Goal: Transaction & Acquisition: Purchase product/service

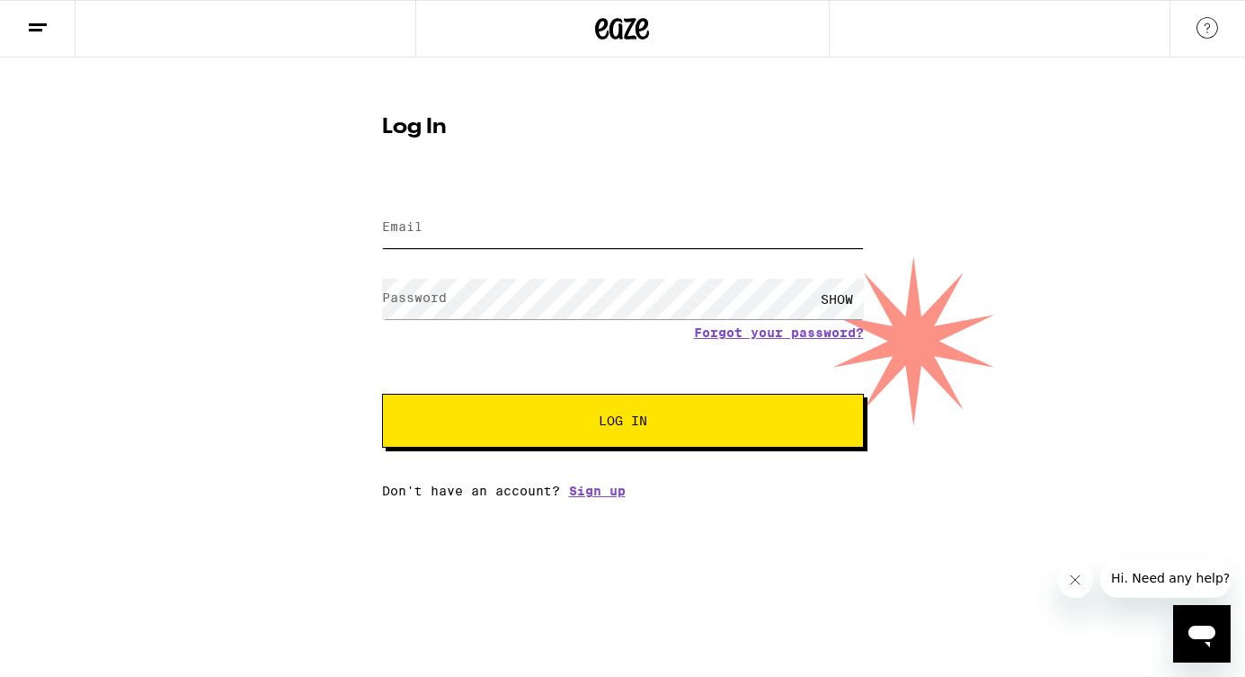
type input "[EMAIL_ADDRESS][DOMAIN_NAME]"
click at [623, 432] on button "Log In" at bounding box center [623, 421] width 482 height 54
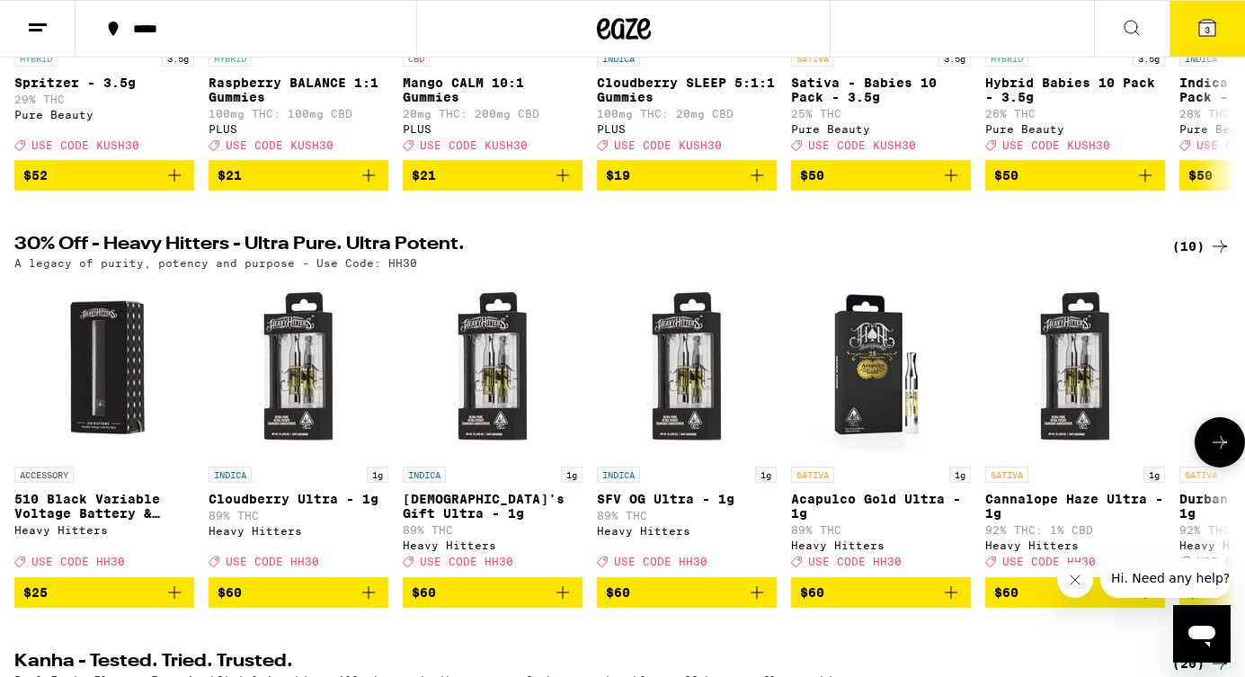
scroll to position [511, 0]
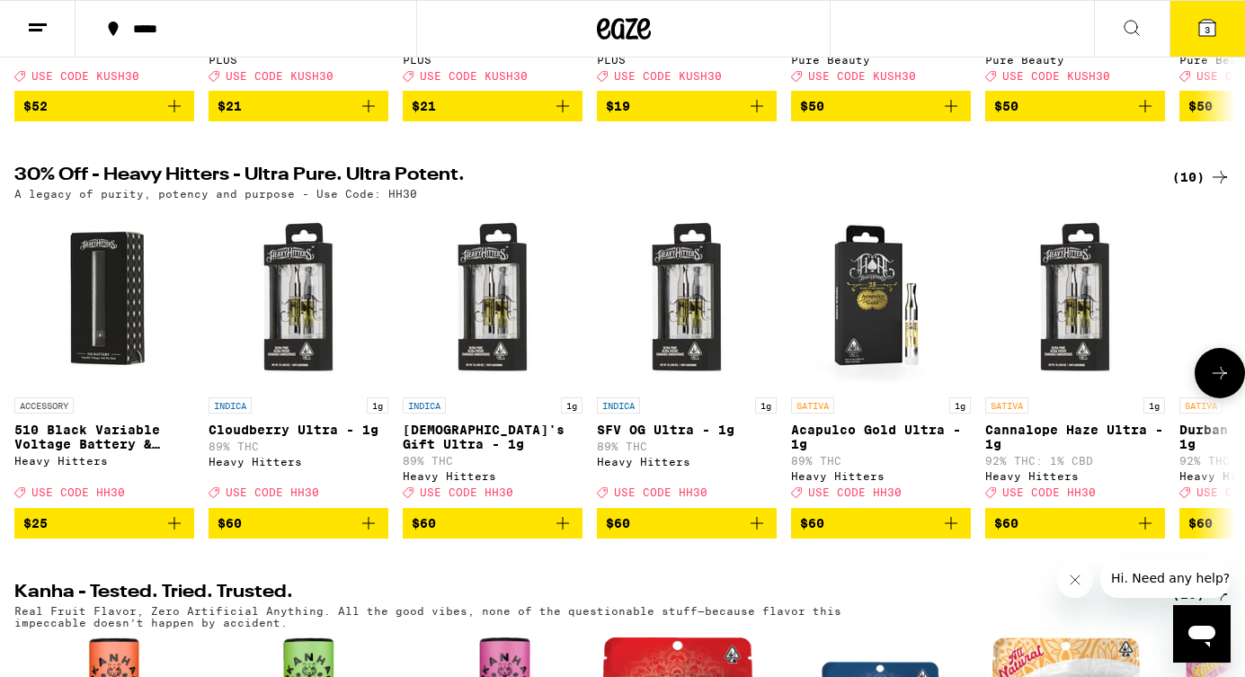
click at [1210, 384] on icon at bounding box center [1220, 373] width 22 height 22
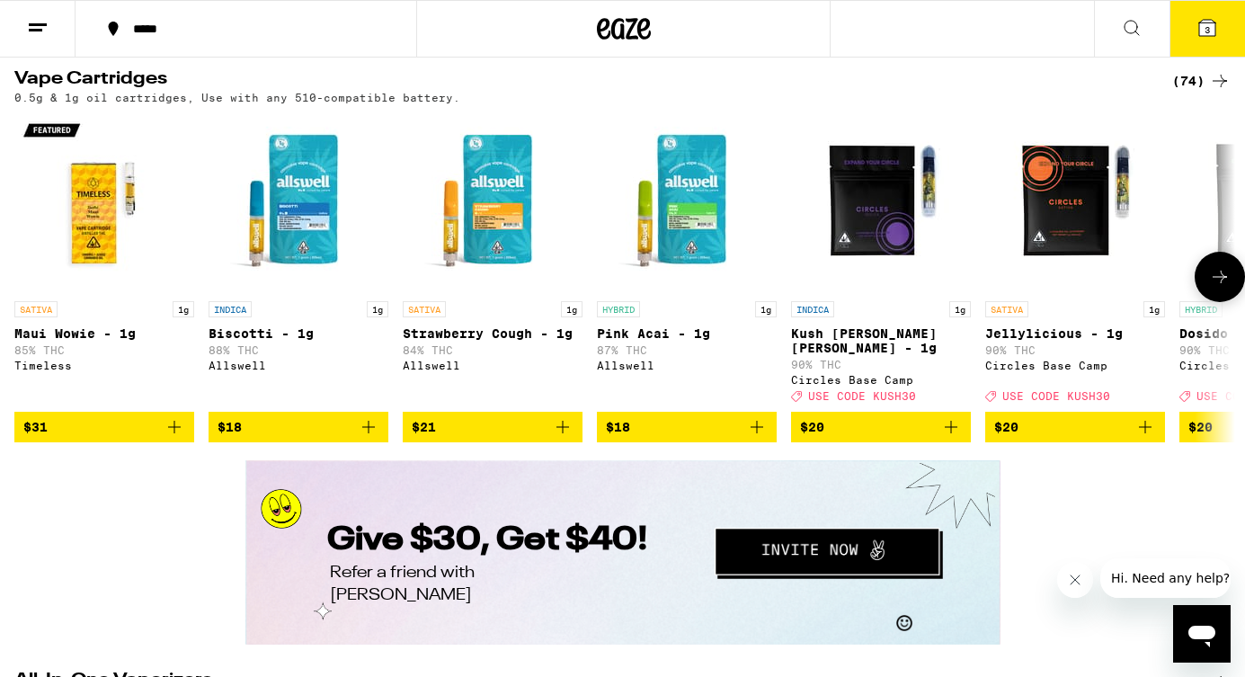
scroll to position [2684, 0]
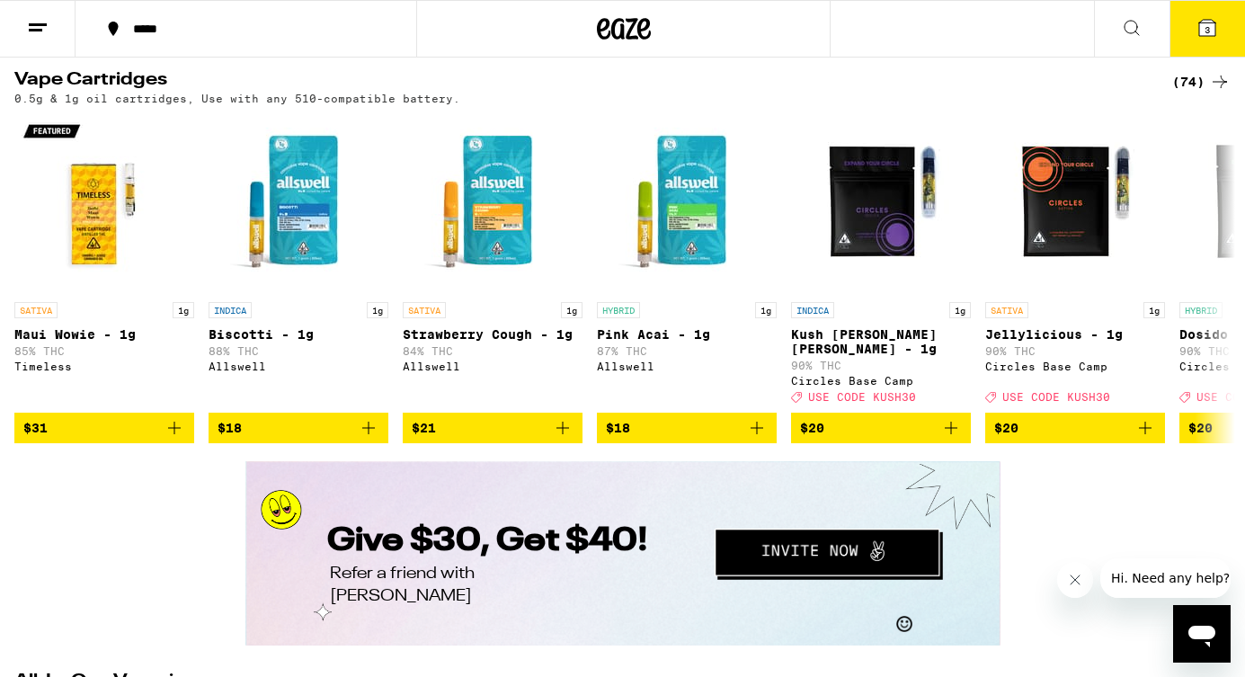
click at [1209, 93] on icon at bounding box center [1220, 82] width 22 height 22
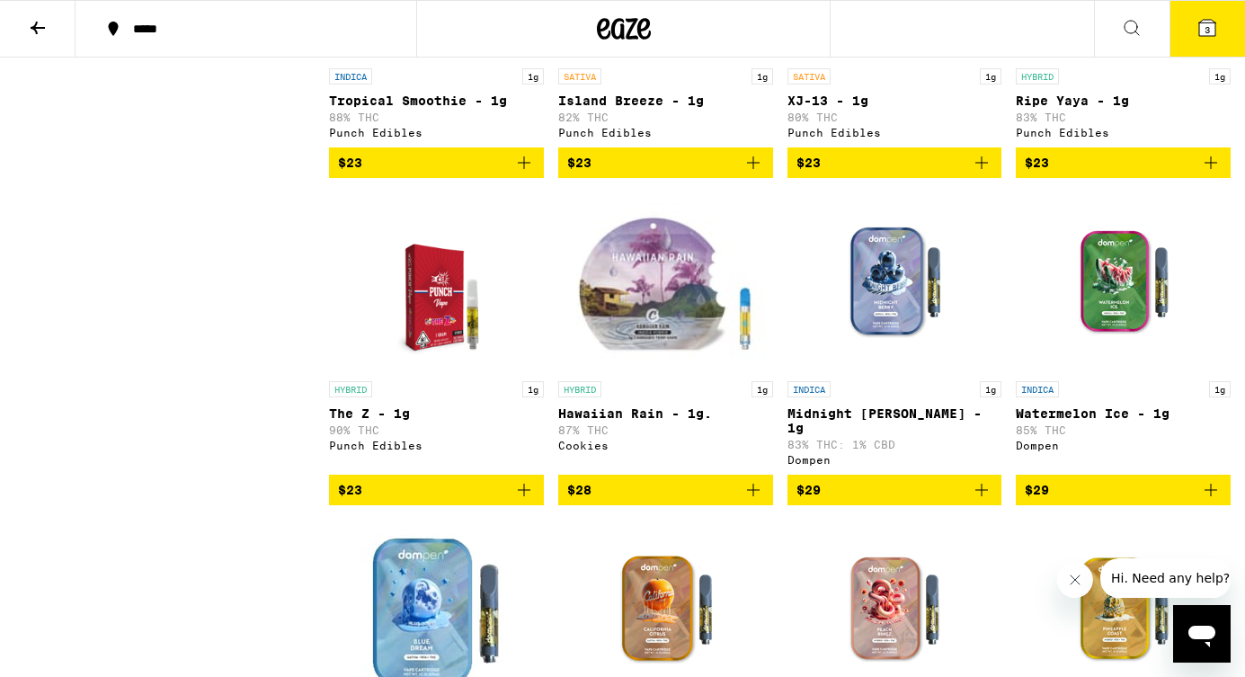
scroll to position [1378, 0]
